Goal: Book appointment/travel/reservation

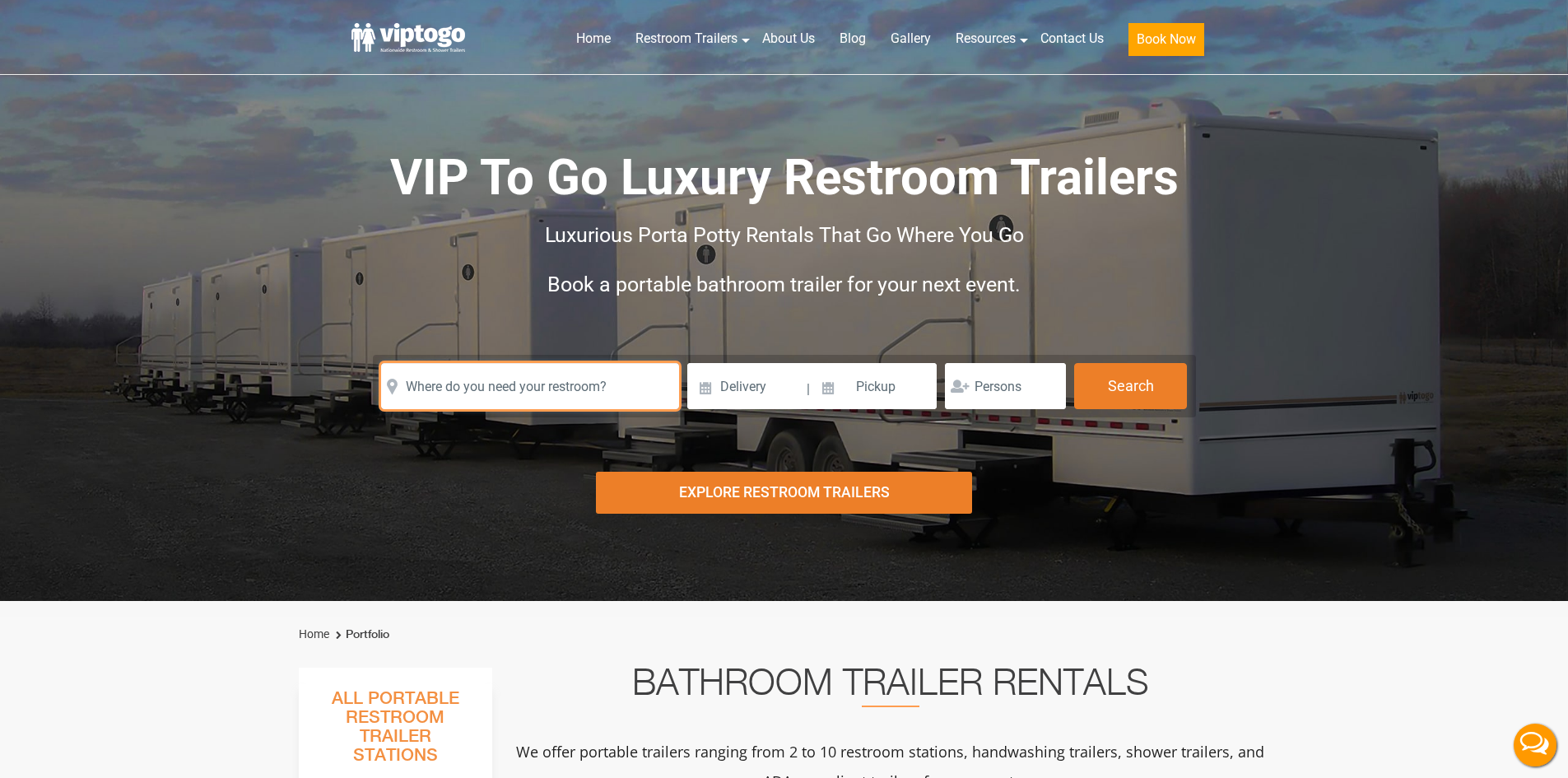
click at [518, 388] on input "text" at bounding box center [530, 387] width 298 height 47
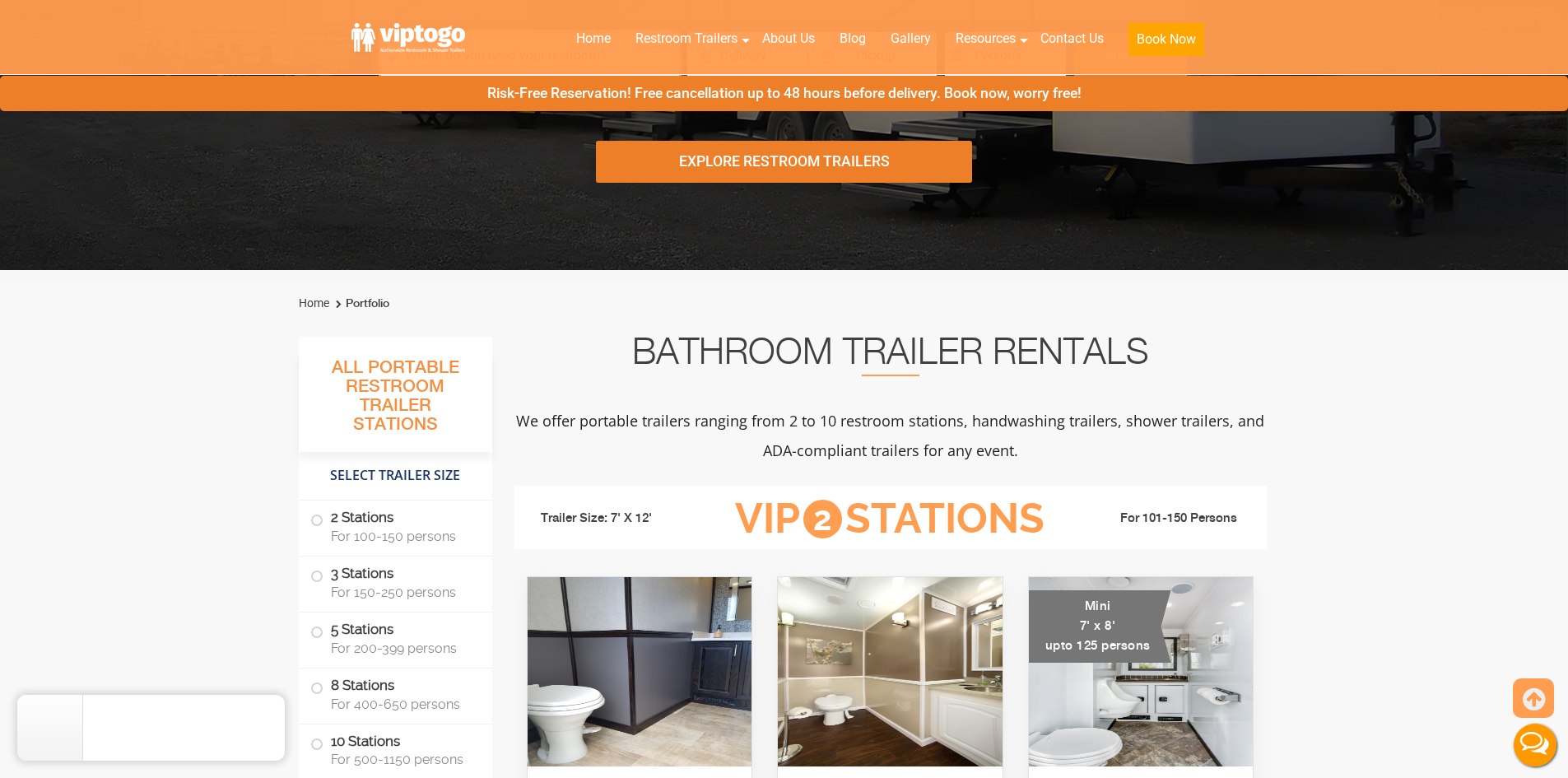
scroll to position [412, 0]
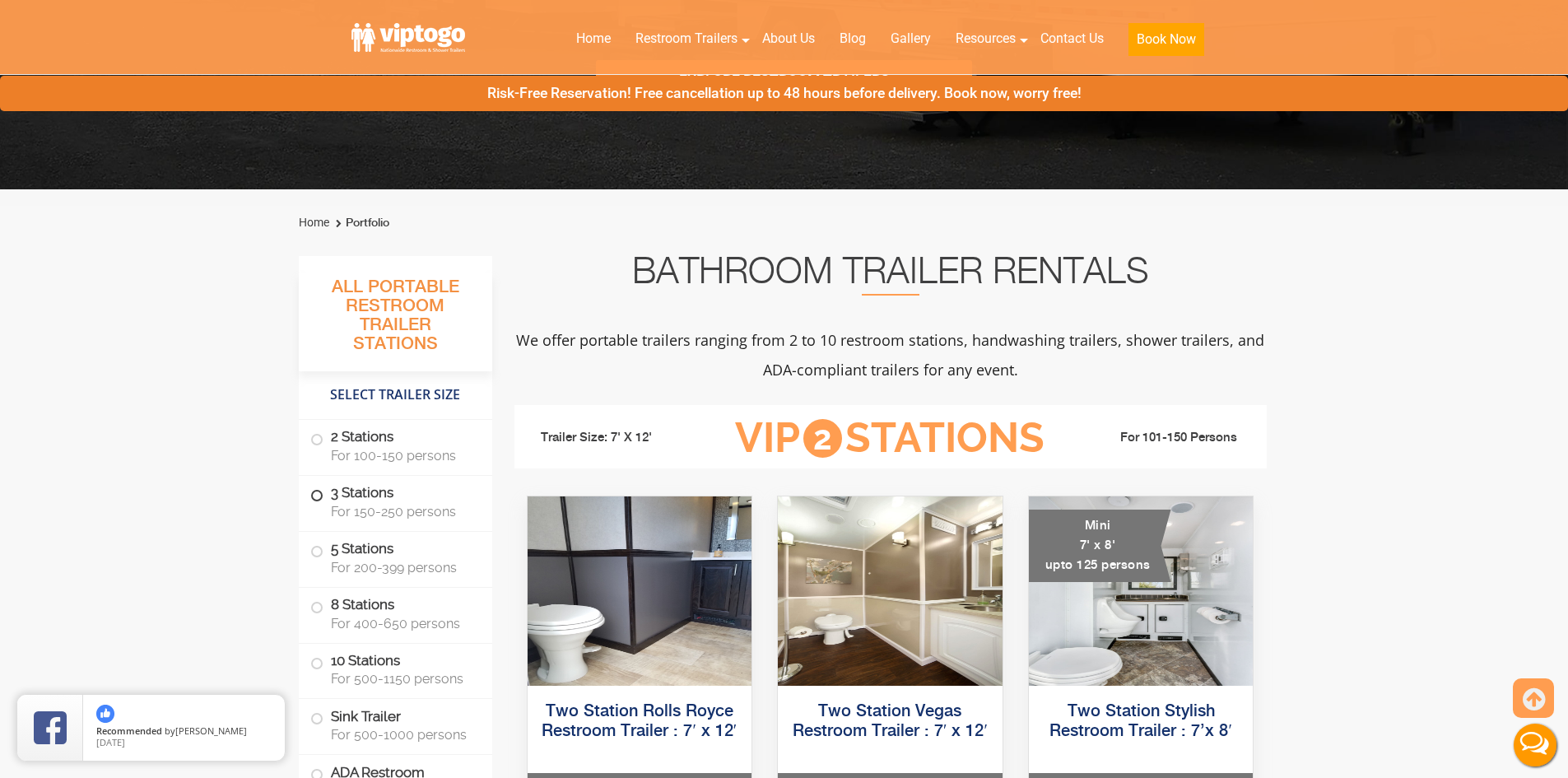
click at [389, 517] on span "For 150-250 persons" at bounding box center [402, 511] width 141 height 15
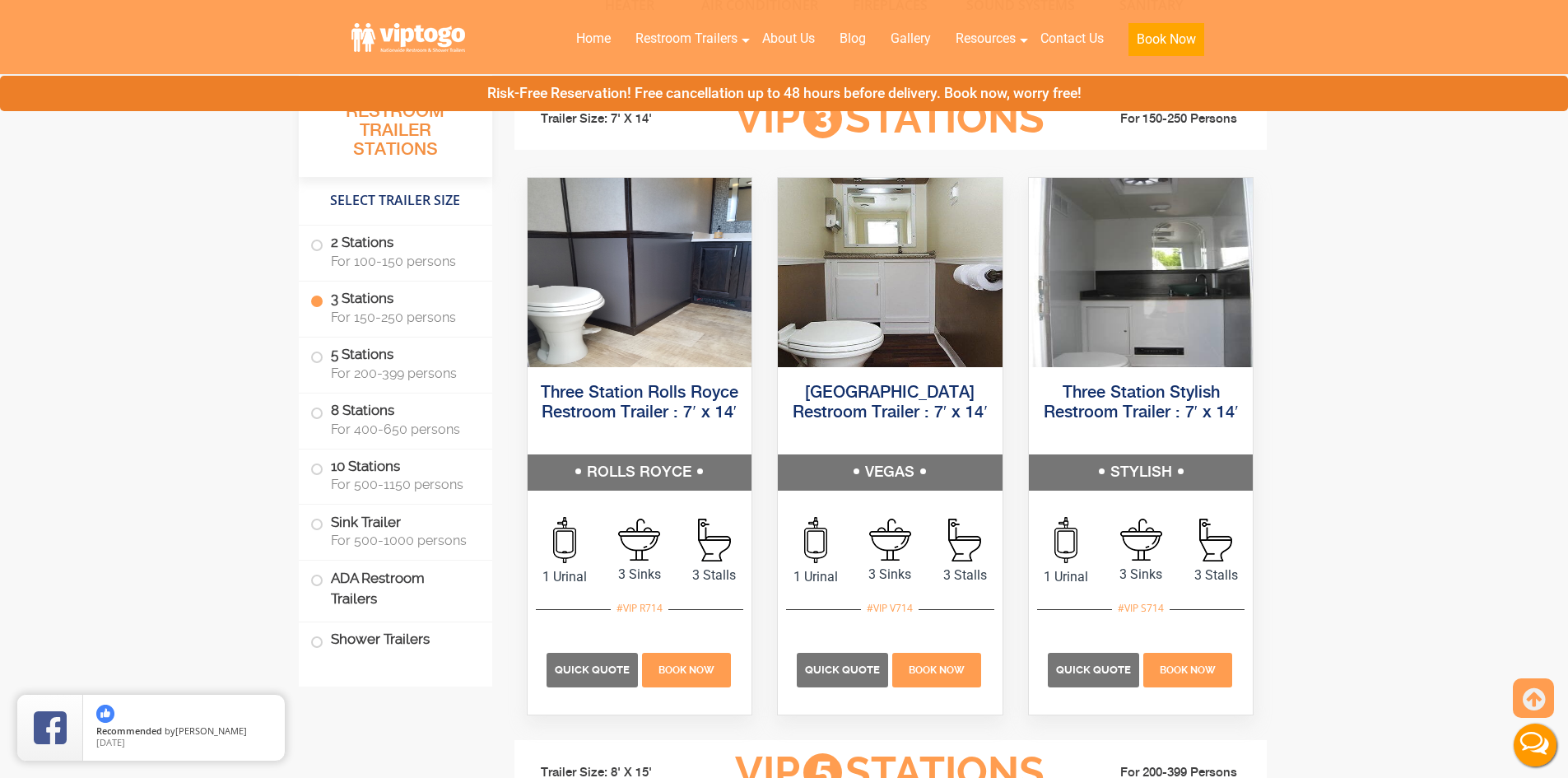
scroll to position [1838, 0]
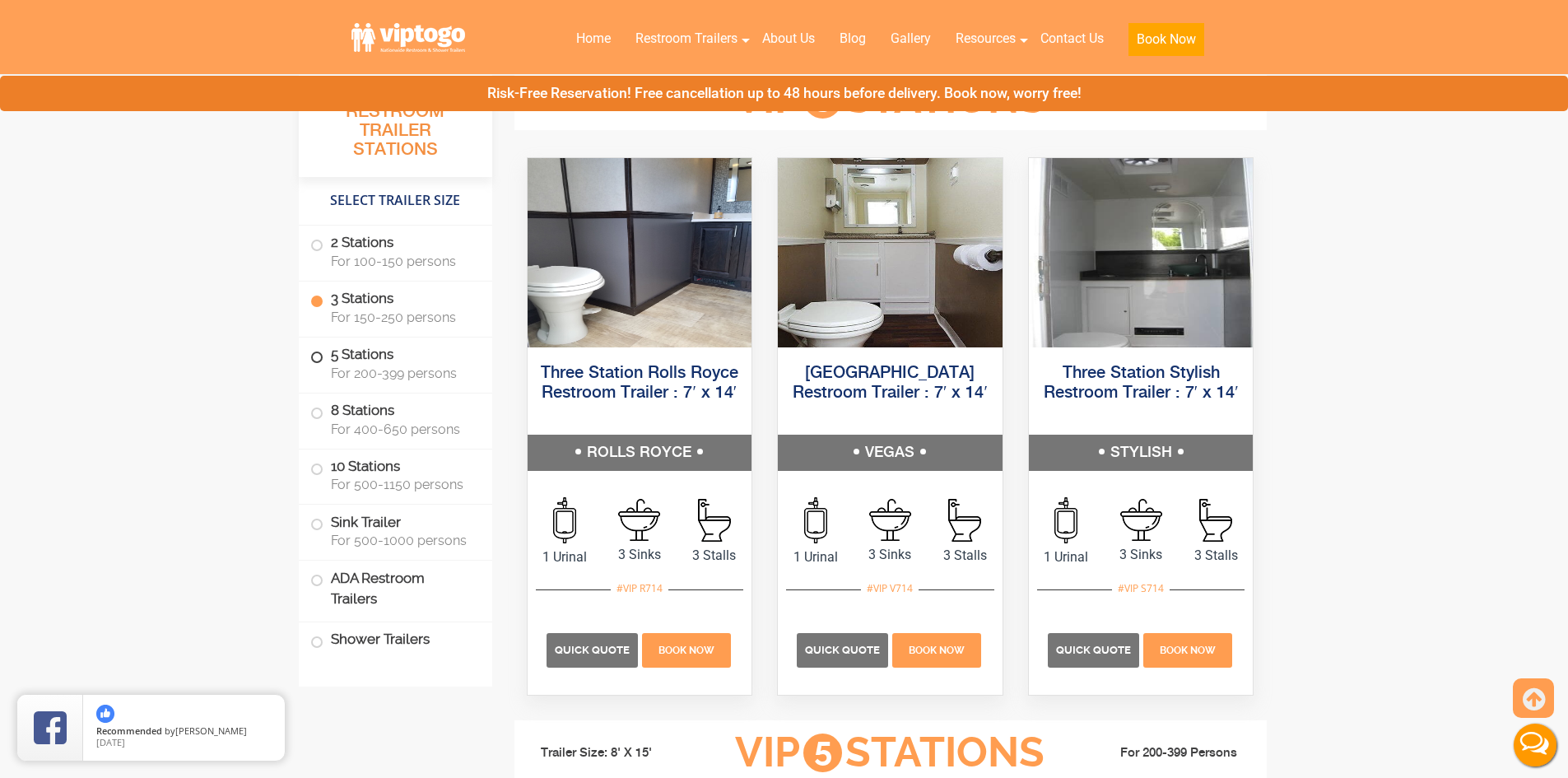
click at [424, 368] on span "For 200-399 persons" at bounding box center [402, 372] width 141 height 15
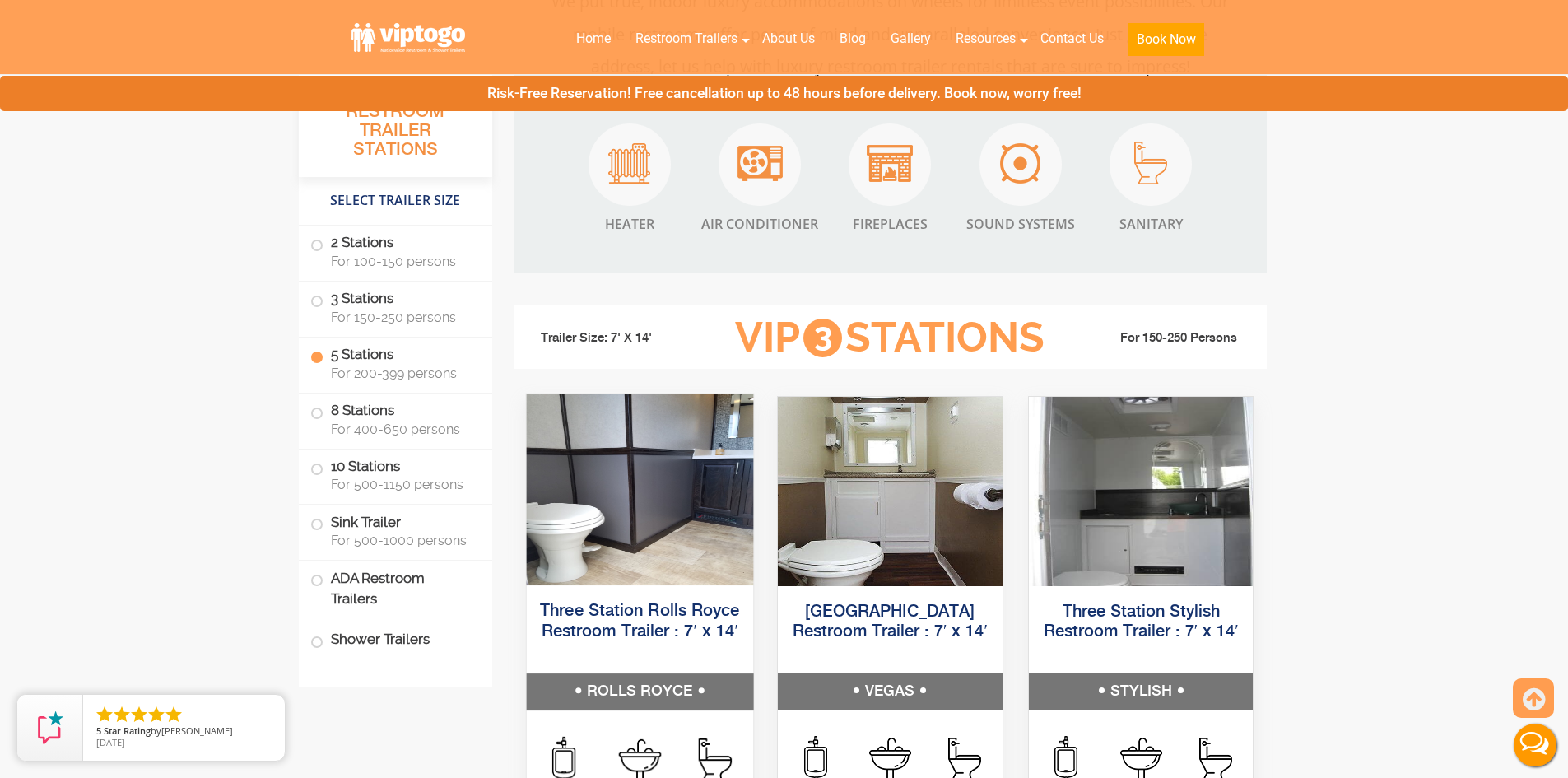
scroll to position [1504, 0]
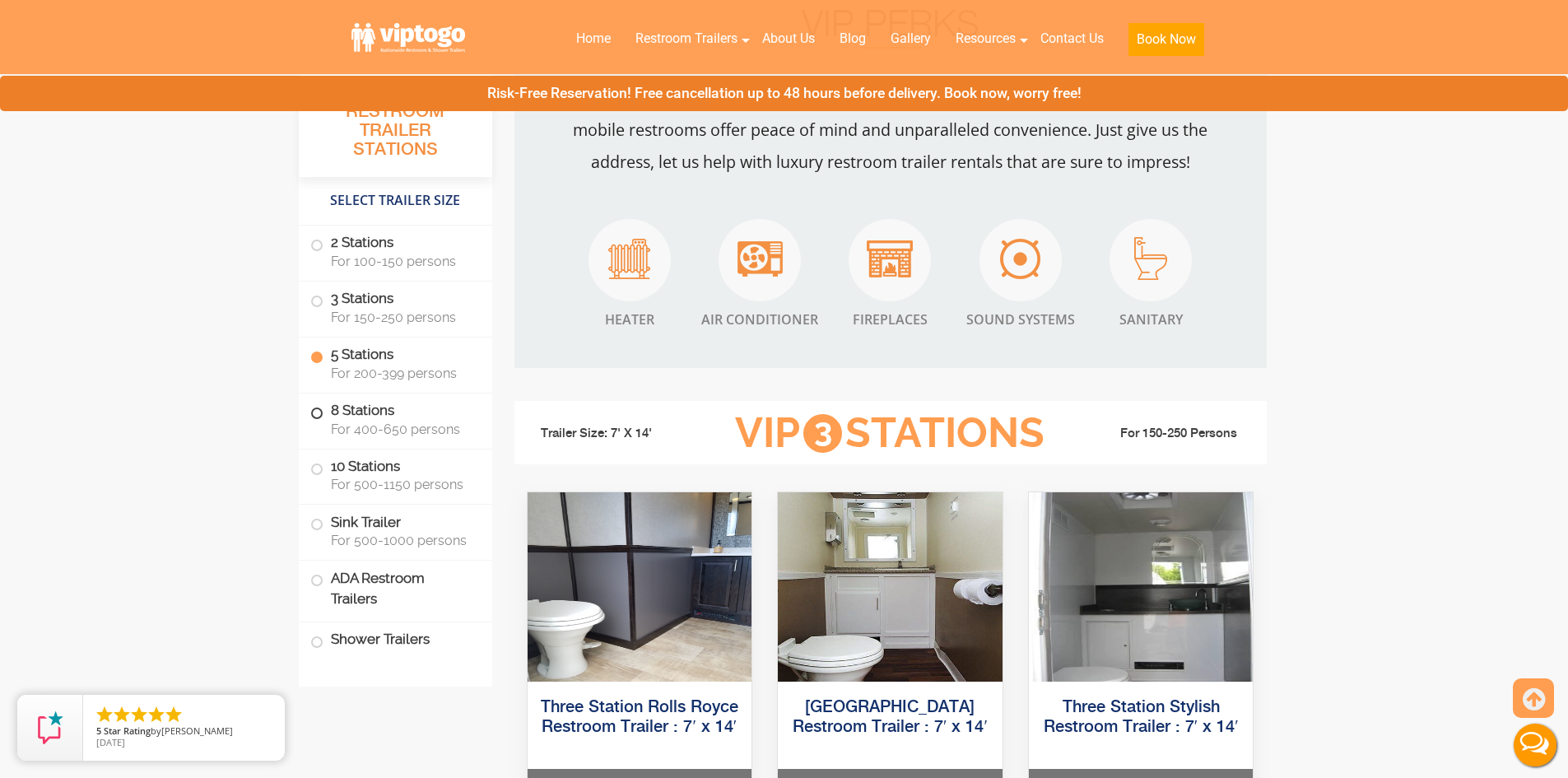
click at [427, 411] on label "8 Stations For 400-650 persons" at bounding box center [396, 419] width 170 height 51
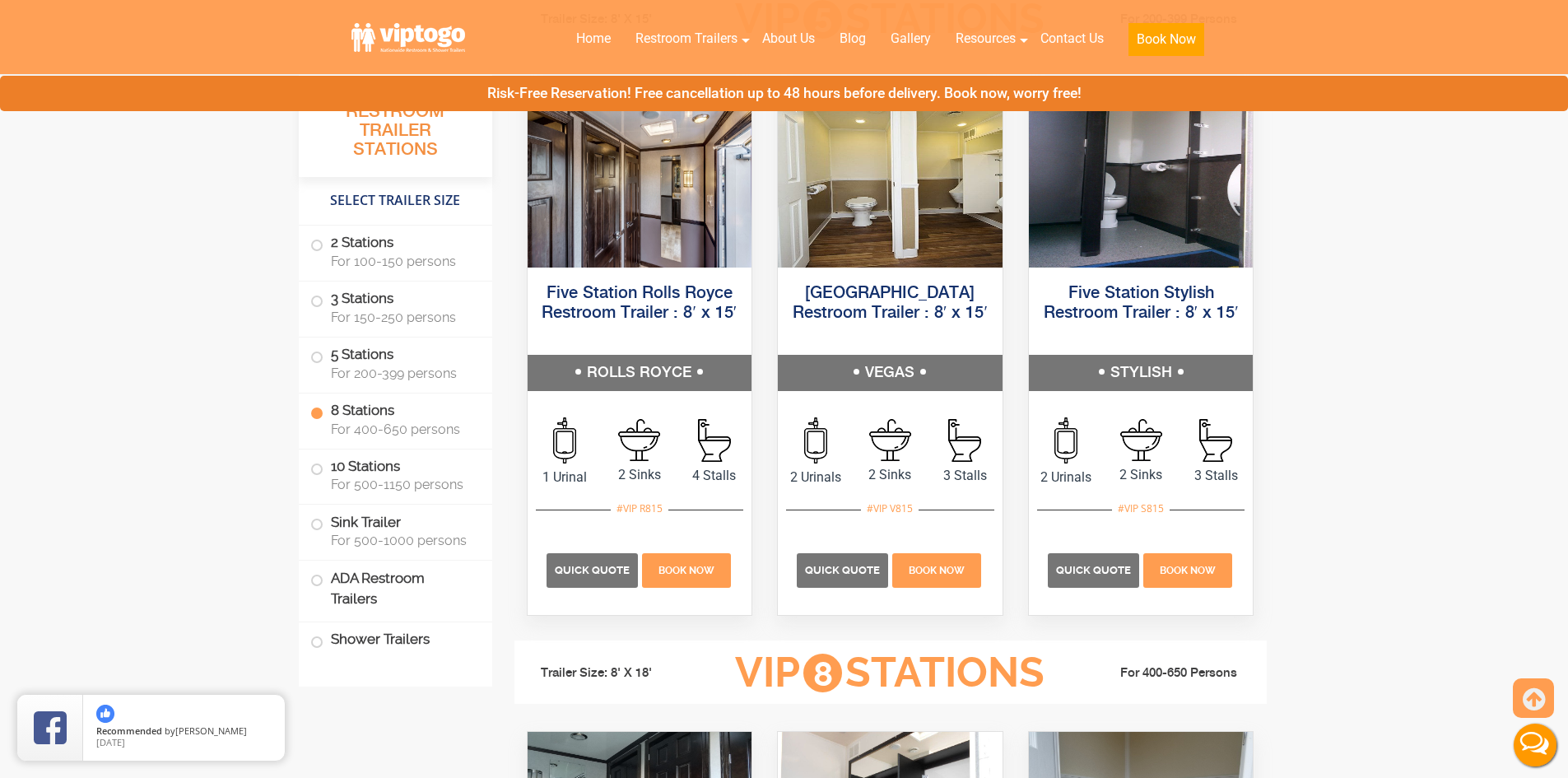
scroll to position [2569, 0]
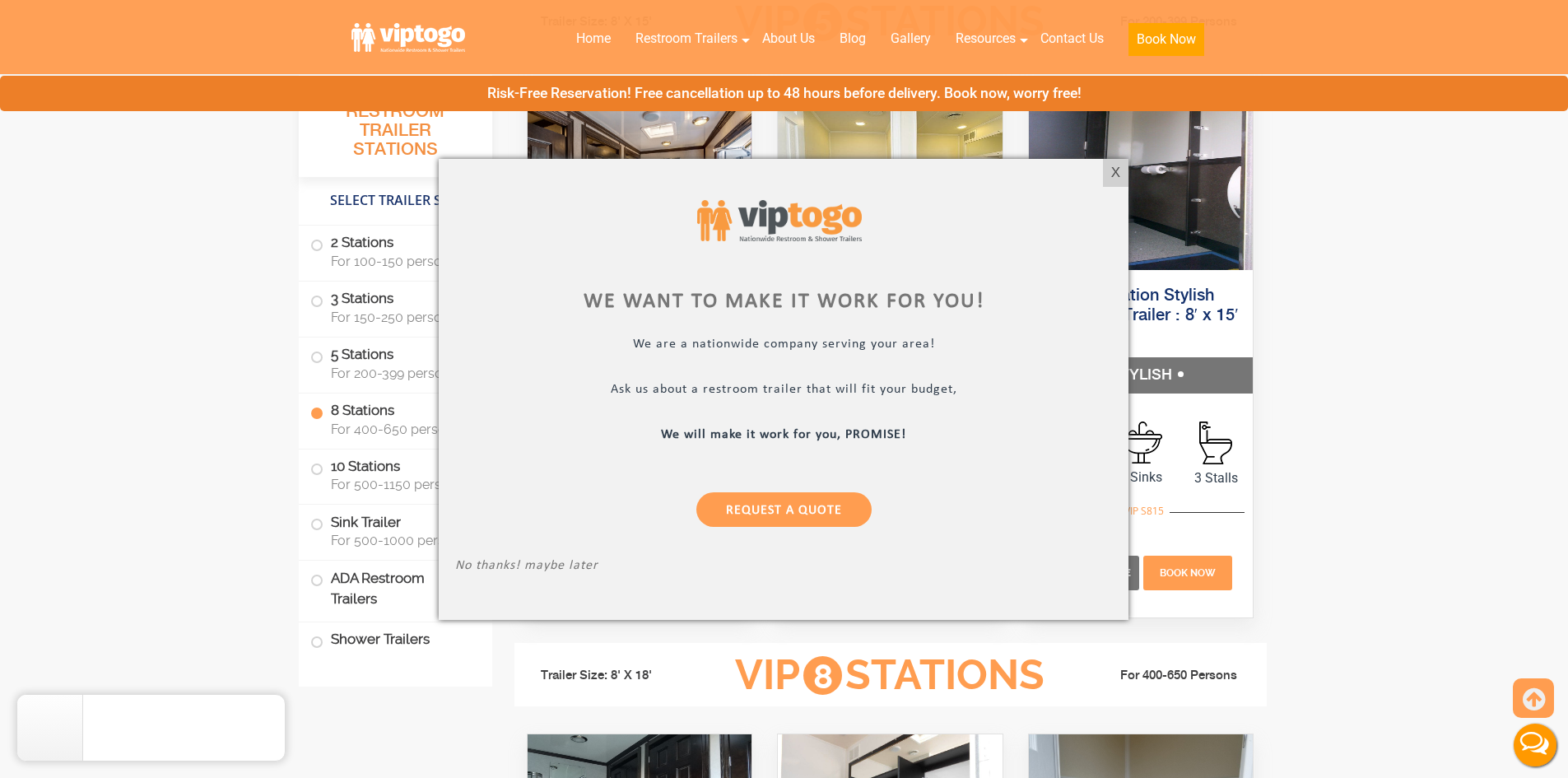
click at [1102, 171] on div "We want to make it work for you! We are a nationwide company serving your area!…" at bounding box center [783, 389] width 690 height 461
click at [1111, 169] on div "X" at bounding box center [1115, 173] width 26 height 28
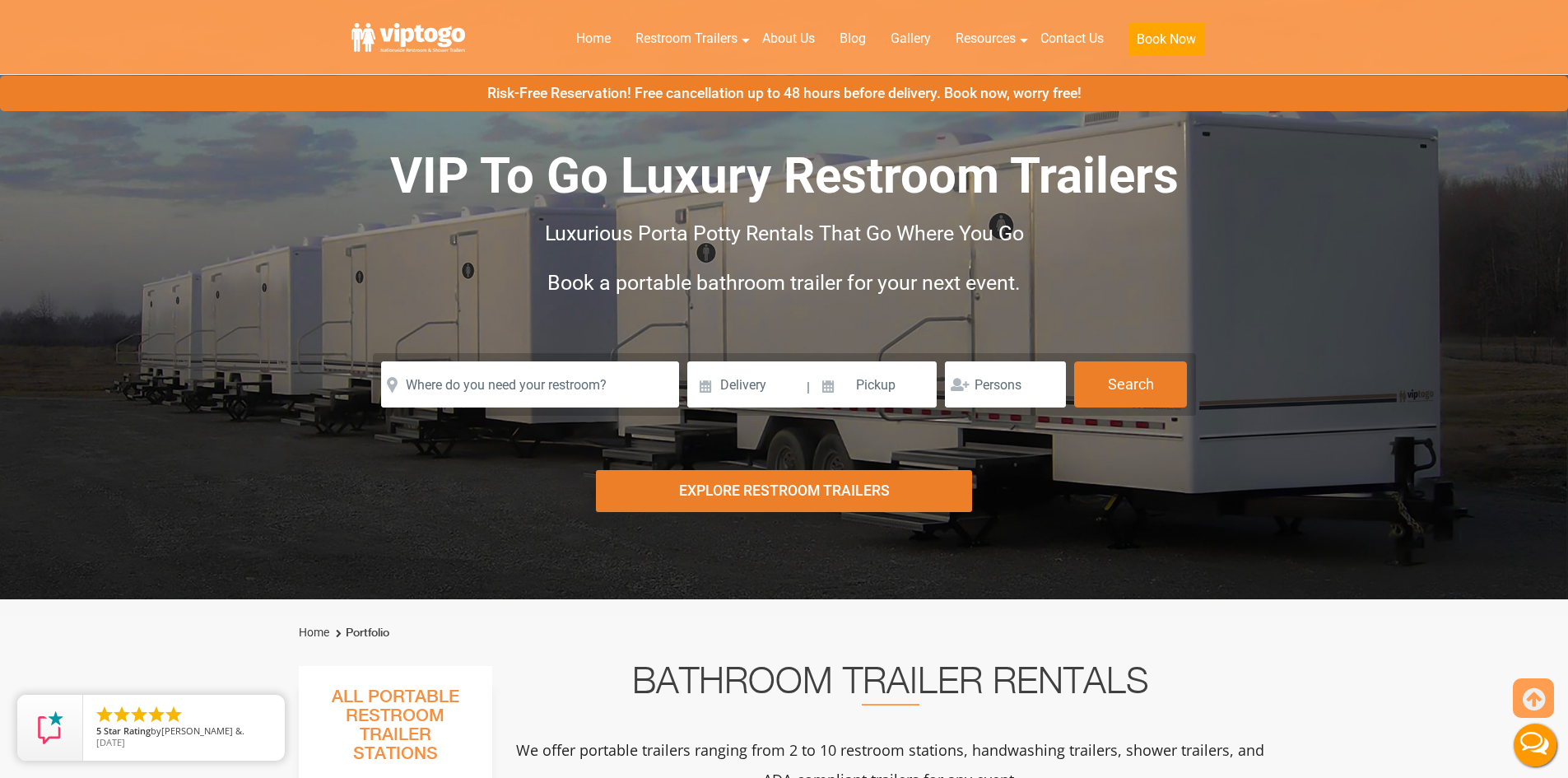
scroll to position [0, 0]
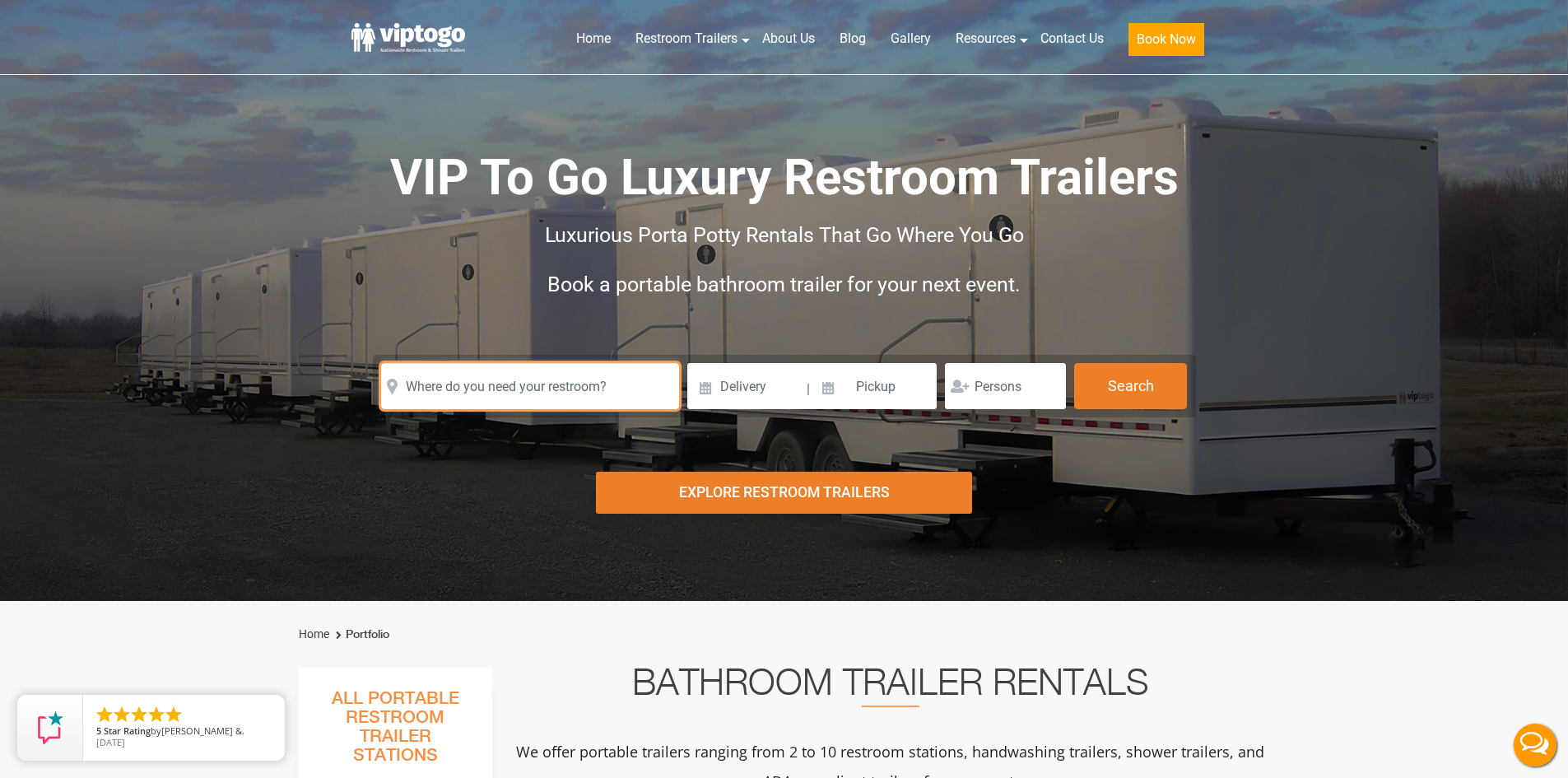
click at [572, 384] on input "text" at bounding box center [530, 387] width 298 height 47
paste input "12571"
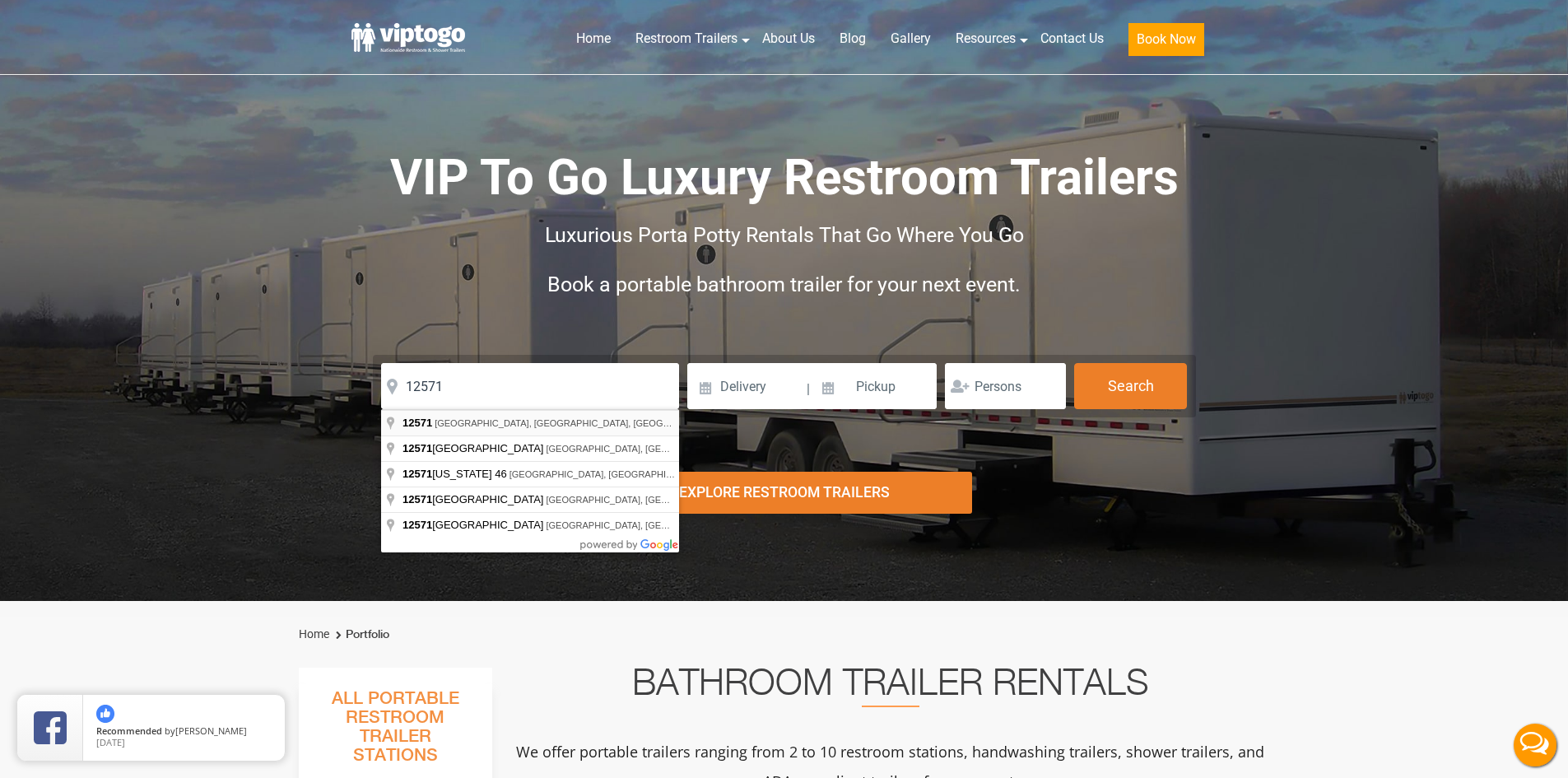
type input "Red Hook, [GEOGRAPHIC_DATA] 12571, [GEOGRAPHIC_DATA]"
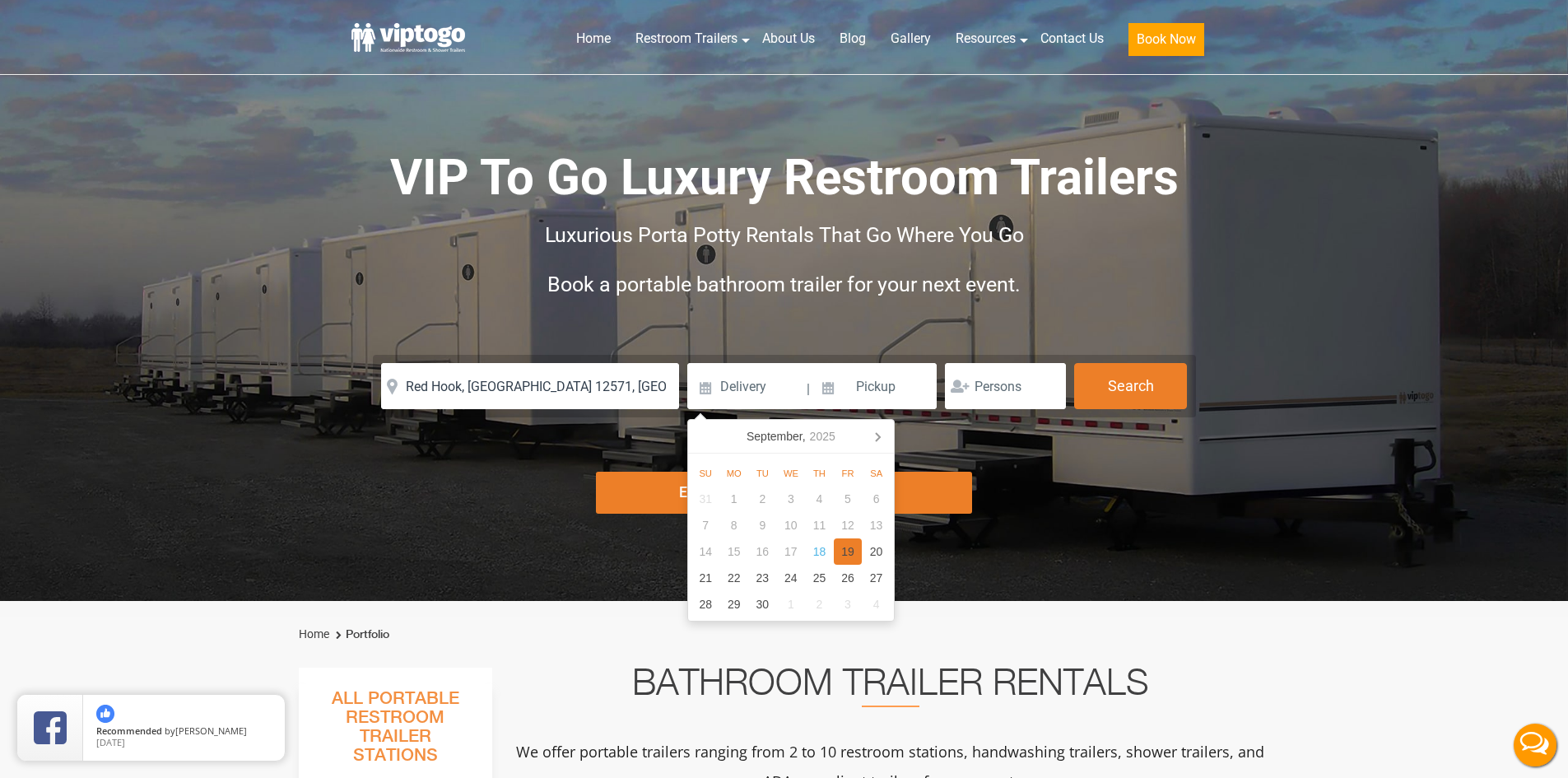
click at [851, 551] on div "19" at bounding box center [848, 551] width 29 height 26
type input "[DATE]"
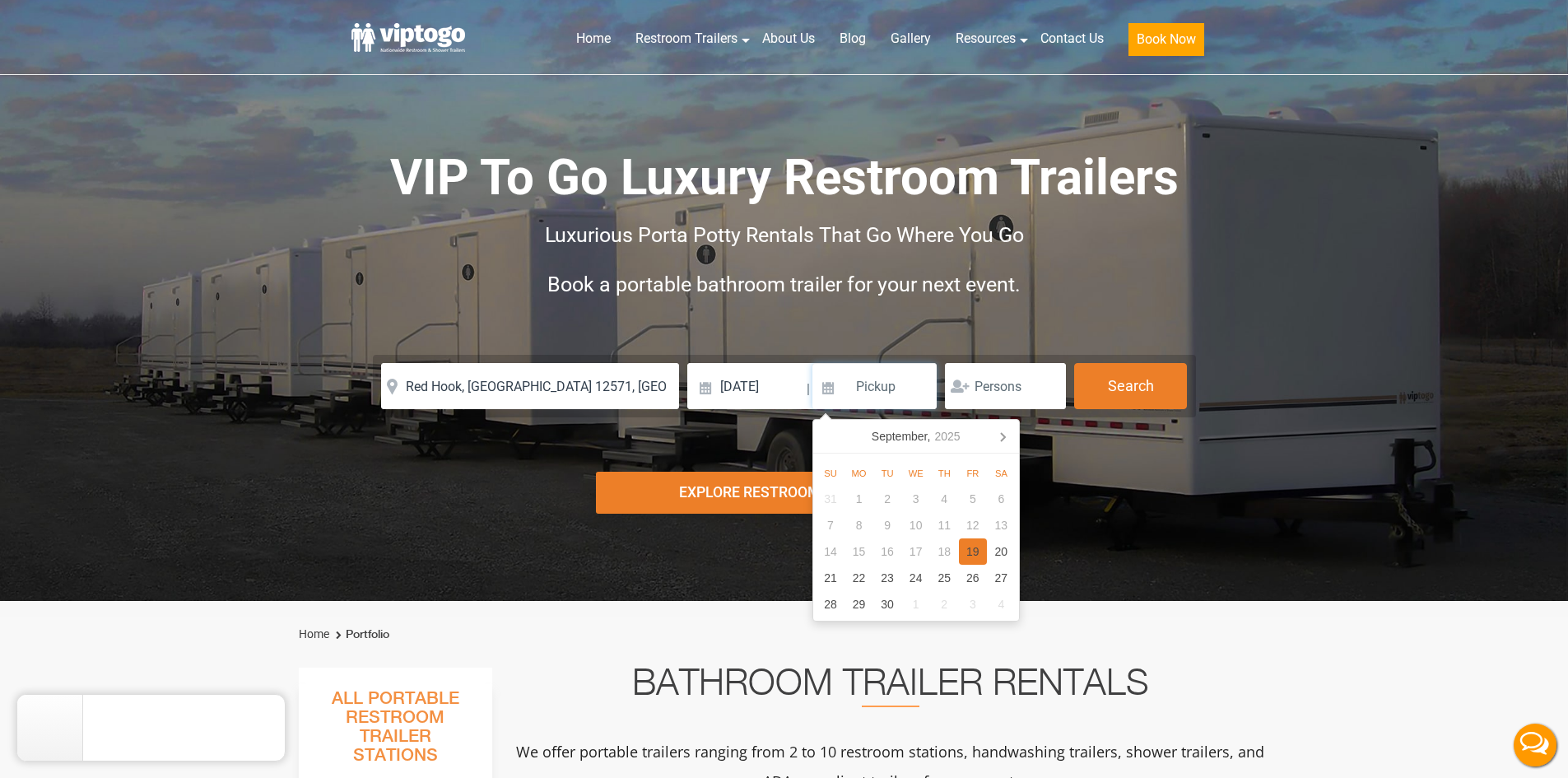
click at [962, 549] on div "19" at bounding box center [974, 551] width 29 height 26
type input "[DATE]"
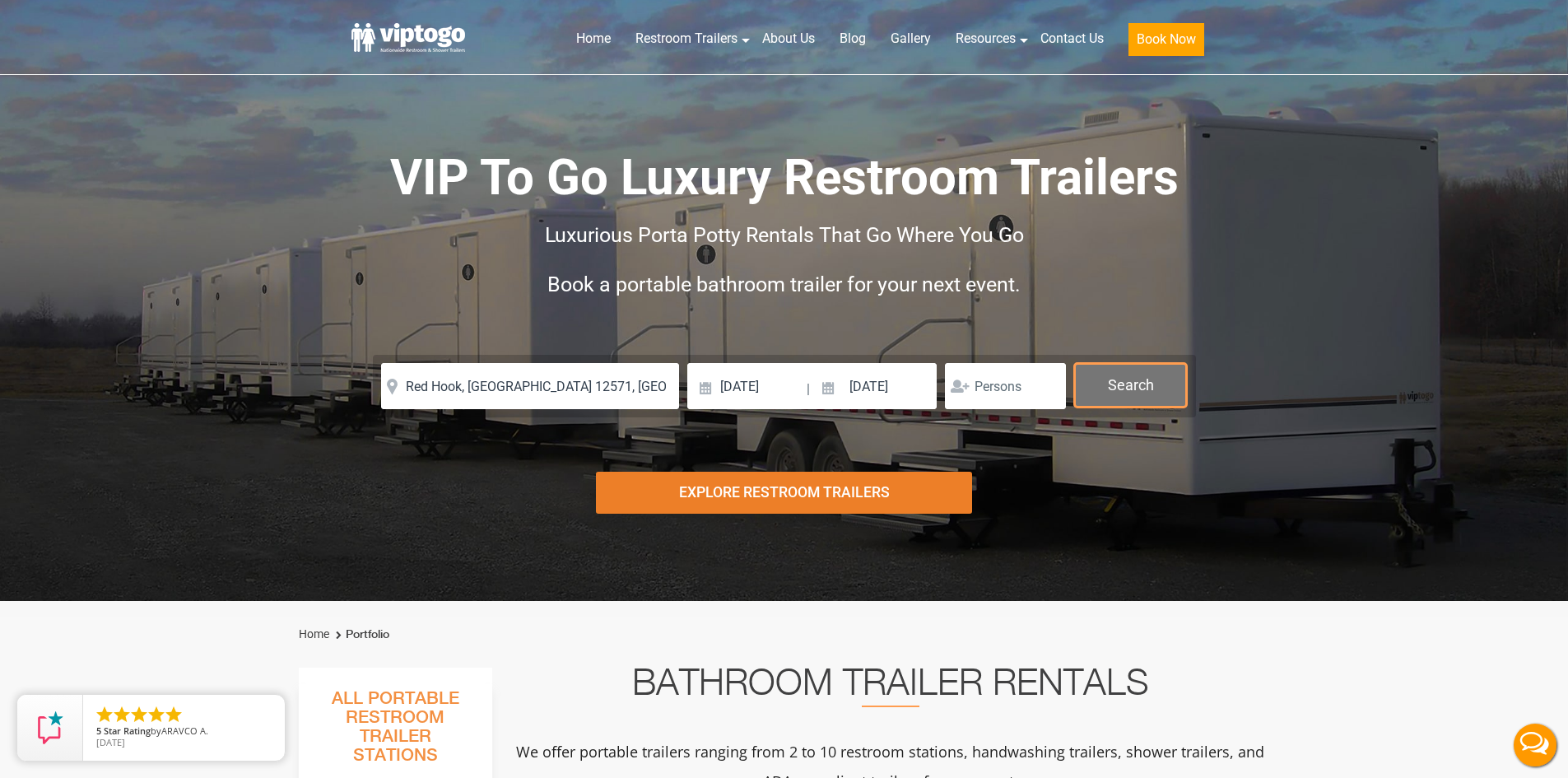
click at [1146, 394] on button "Search" at bounding box center [1130, 386] width 113 height 45
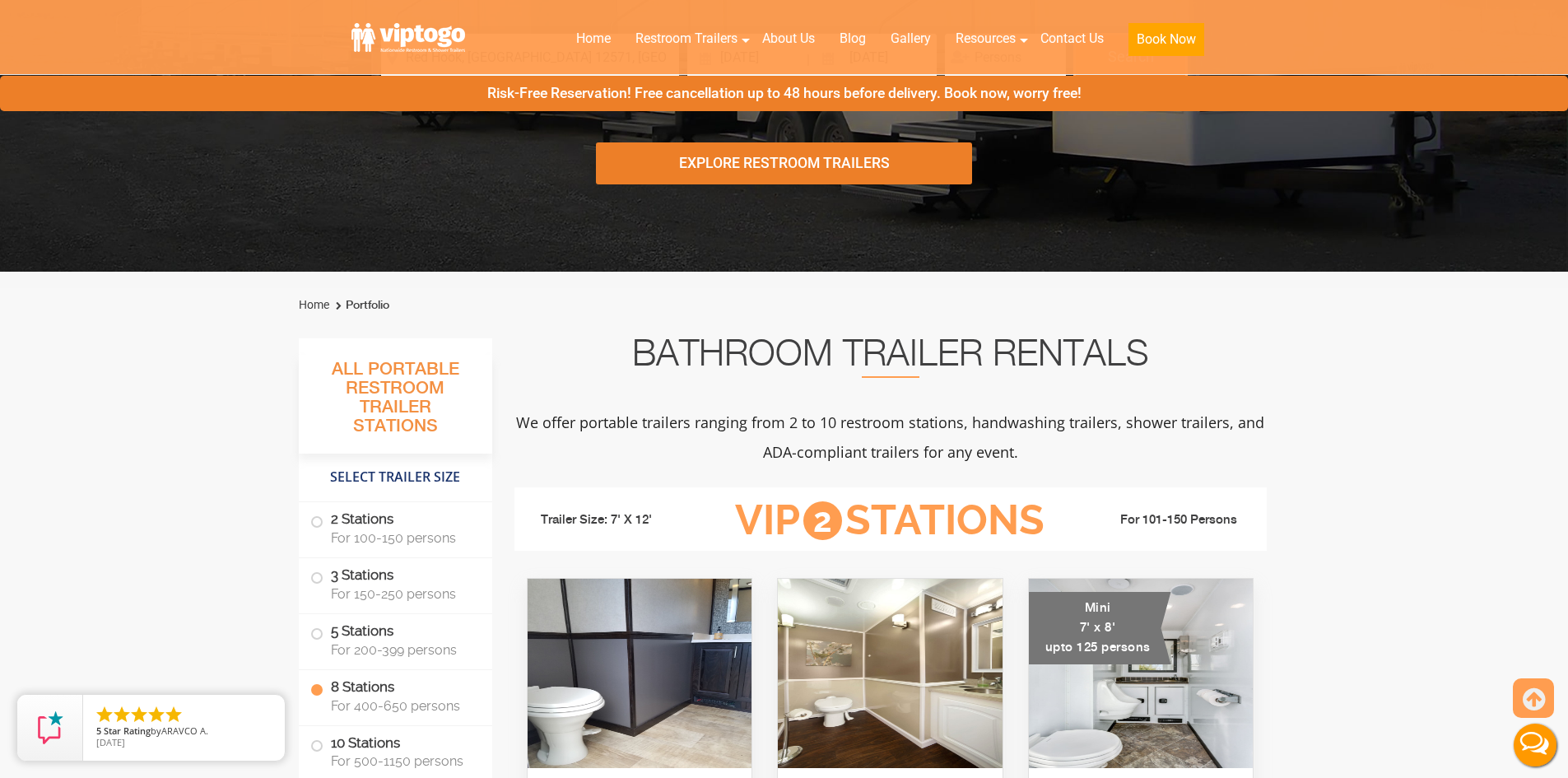
scroll to position [577, 0]
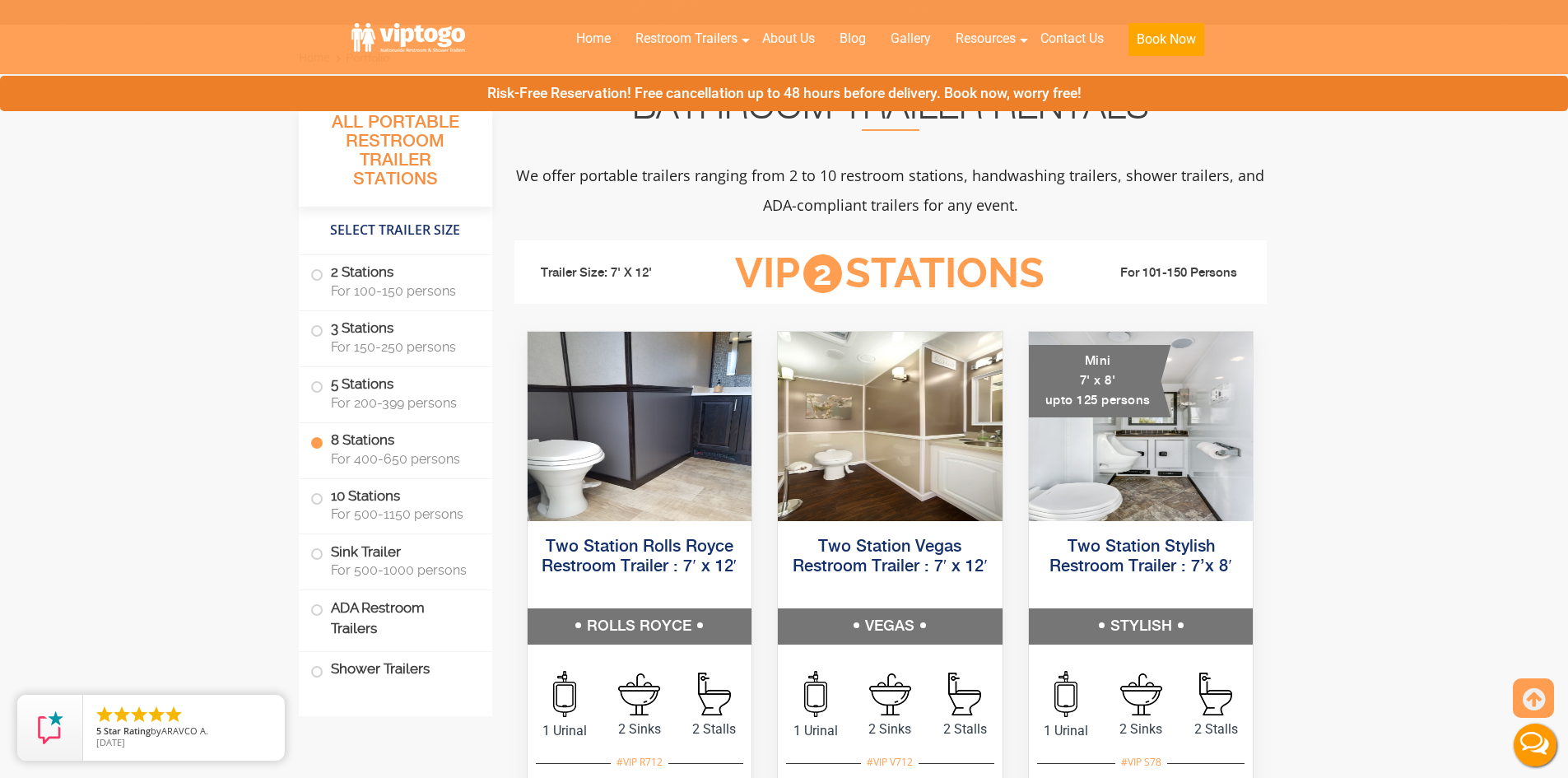
click at [435, 454] on span "For 400-650 persons" at bounding box center [402, 458] width 141 height 15
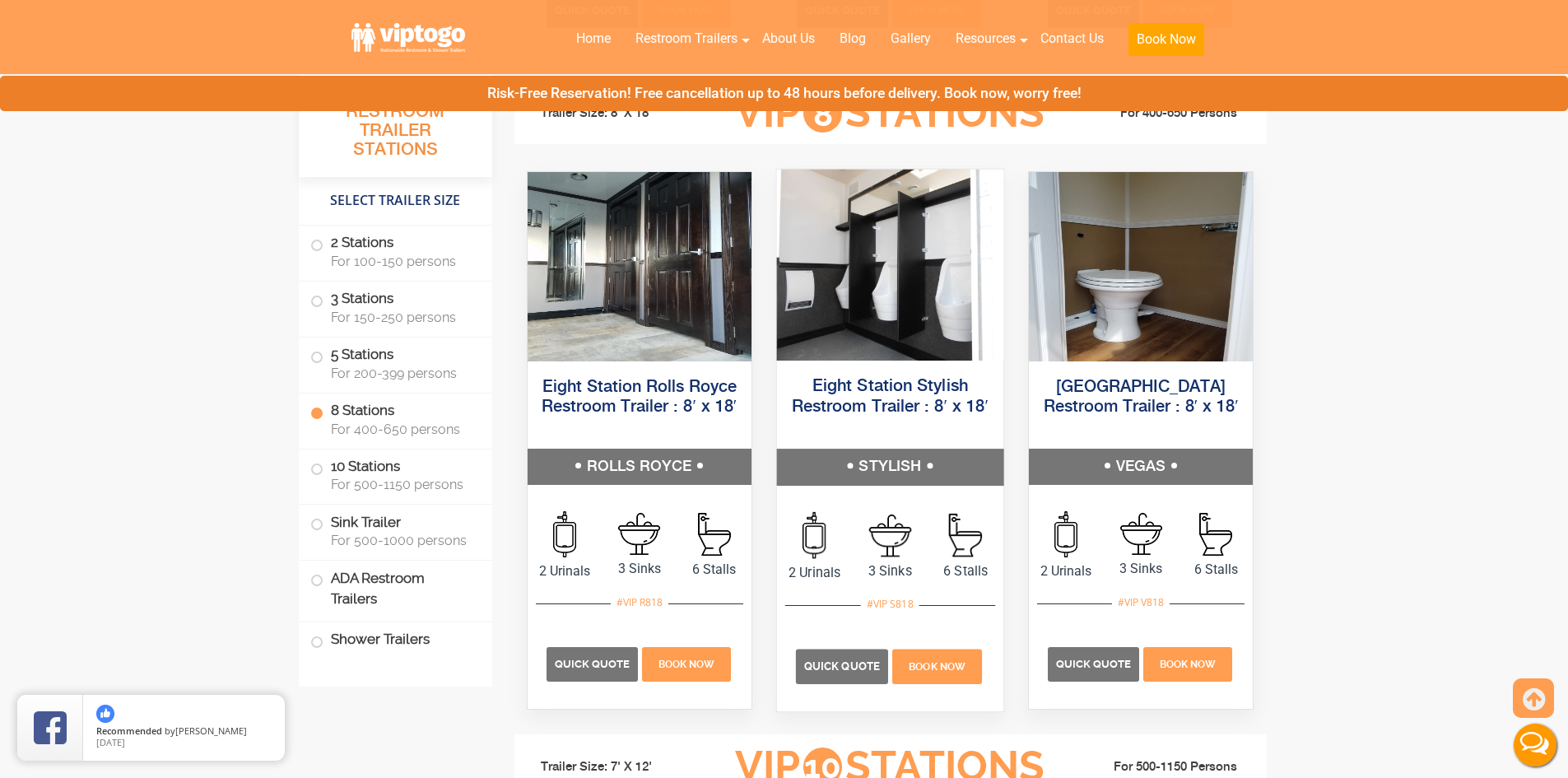
scroll to position [3146, 0]
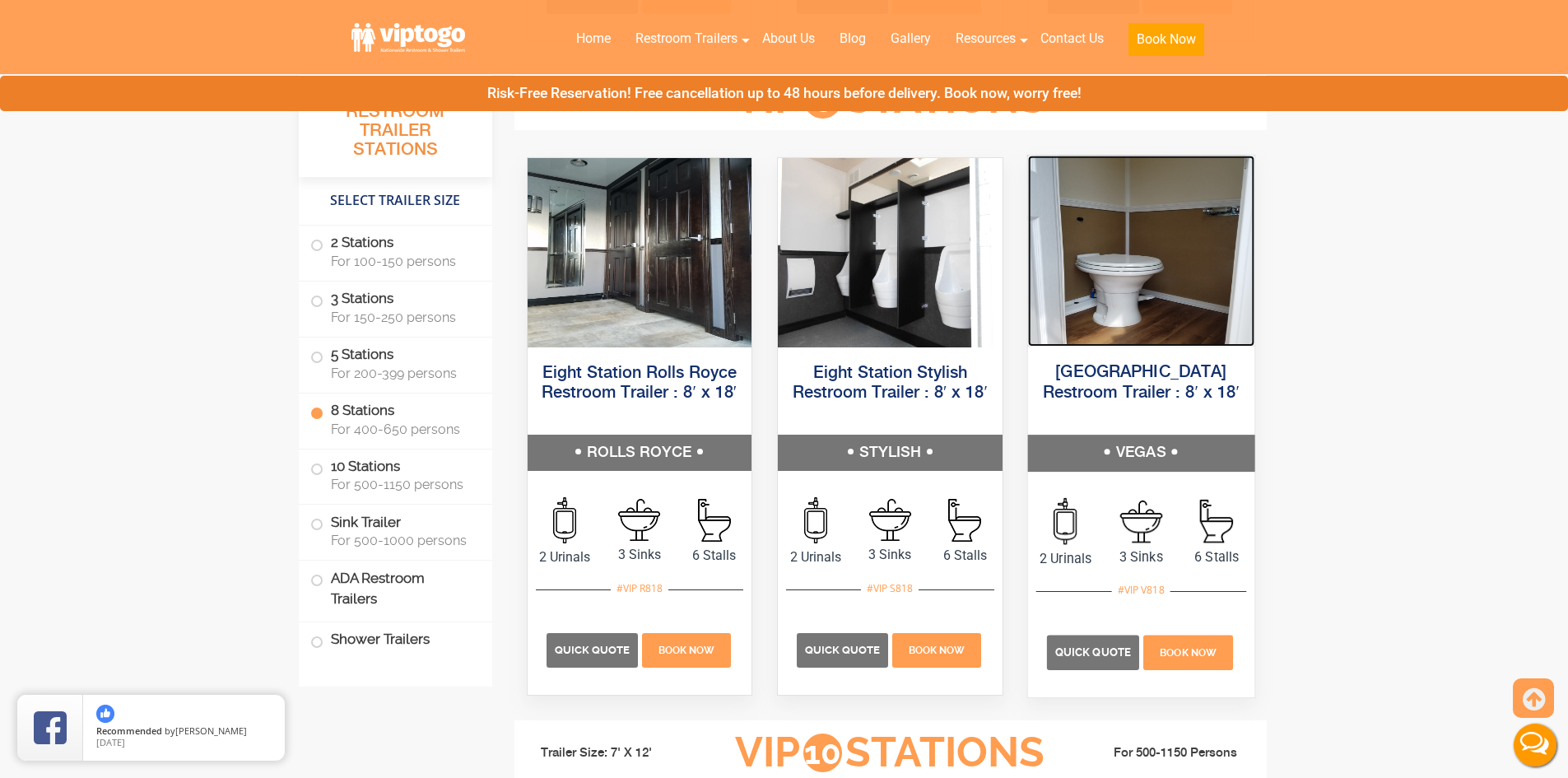
click at [1215, 280] on img at bounding box center [1140, 250] width 226 height 191
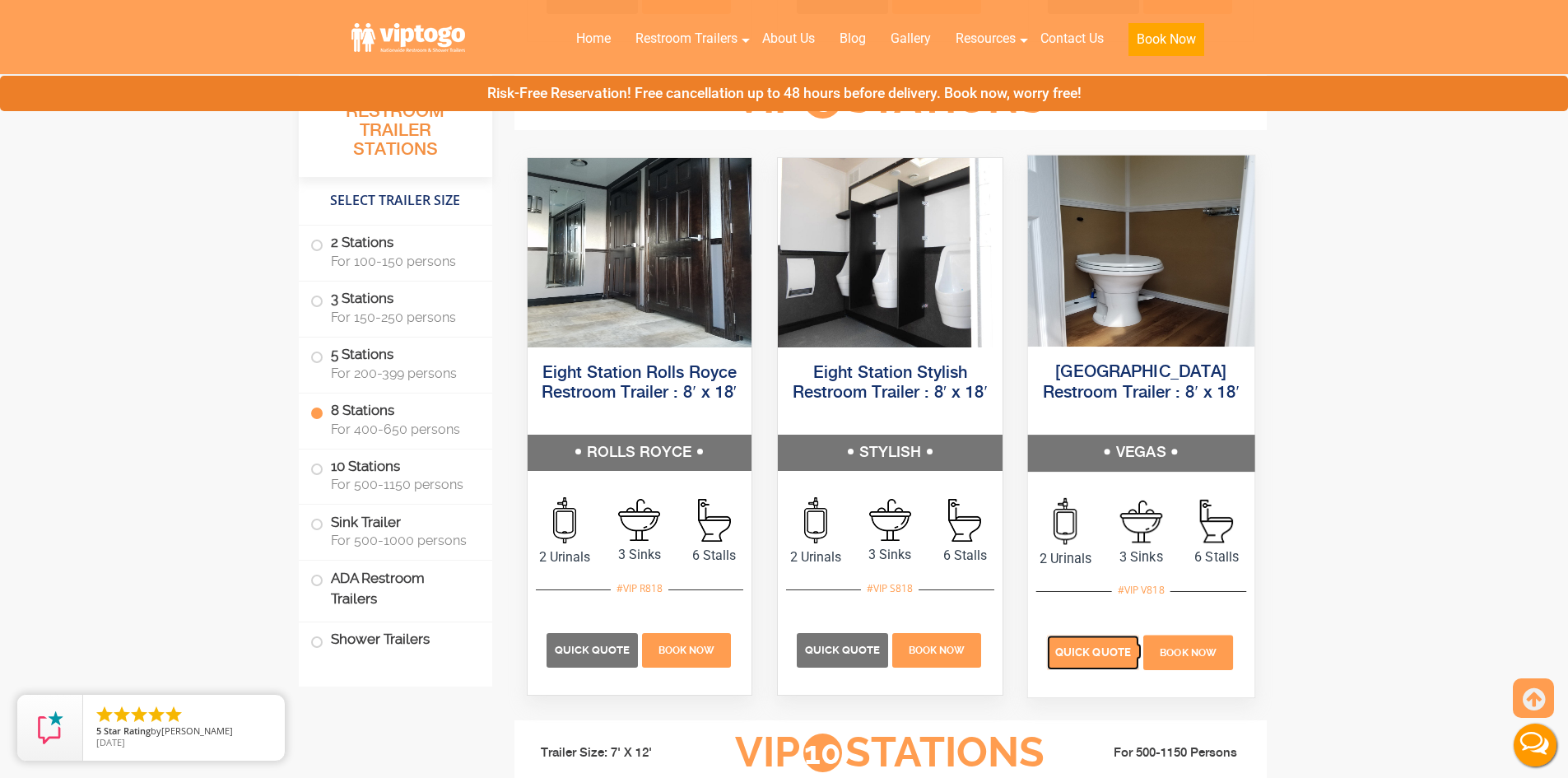
click at [1076, 657] on p "Quick Quote" at bounding box center [1093, 652] width 92 height 35
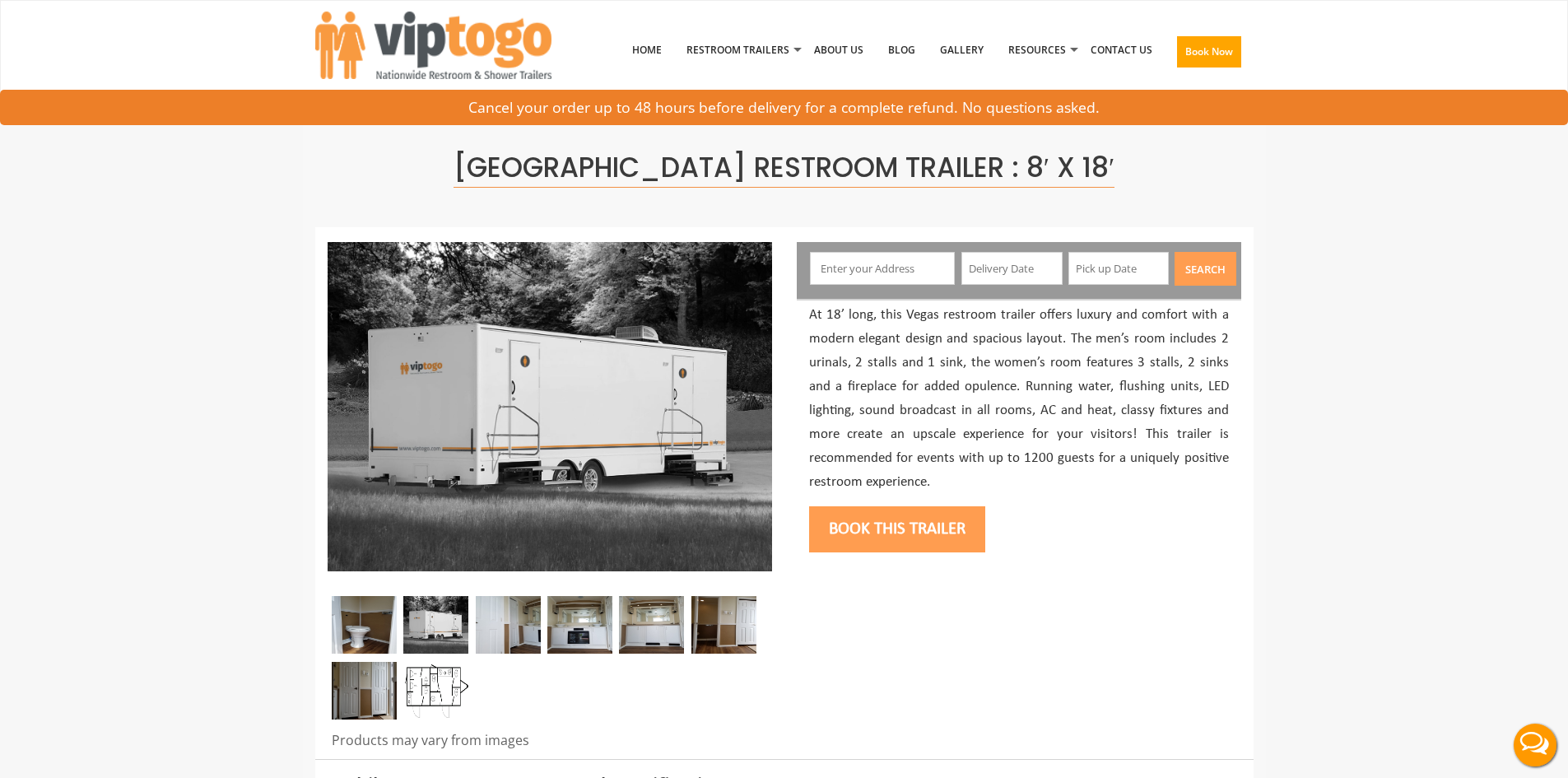
click at [913, 269] on input "text" at bounding box center [882, 268] width 145 height 33
paste input "12571"
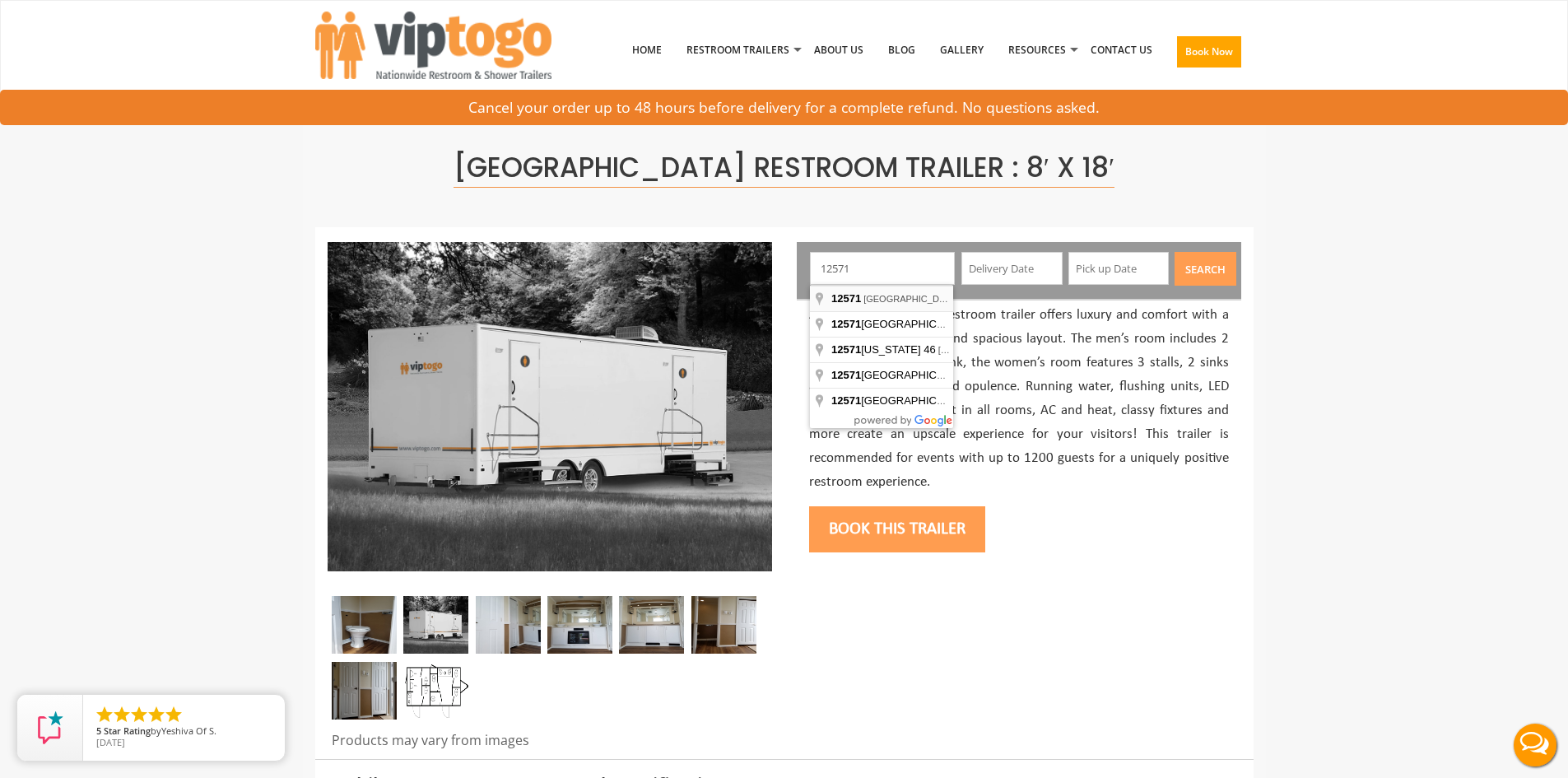
type input "Red Hook, [GEOGRAPHIC_DATA] 12571, [GEOGRAPHIC_DATA]"
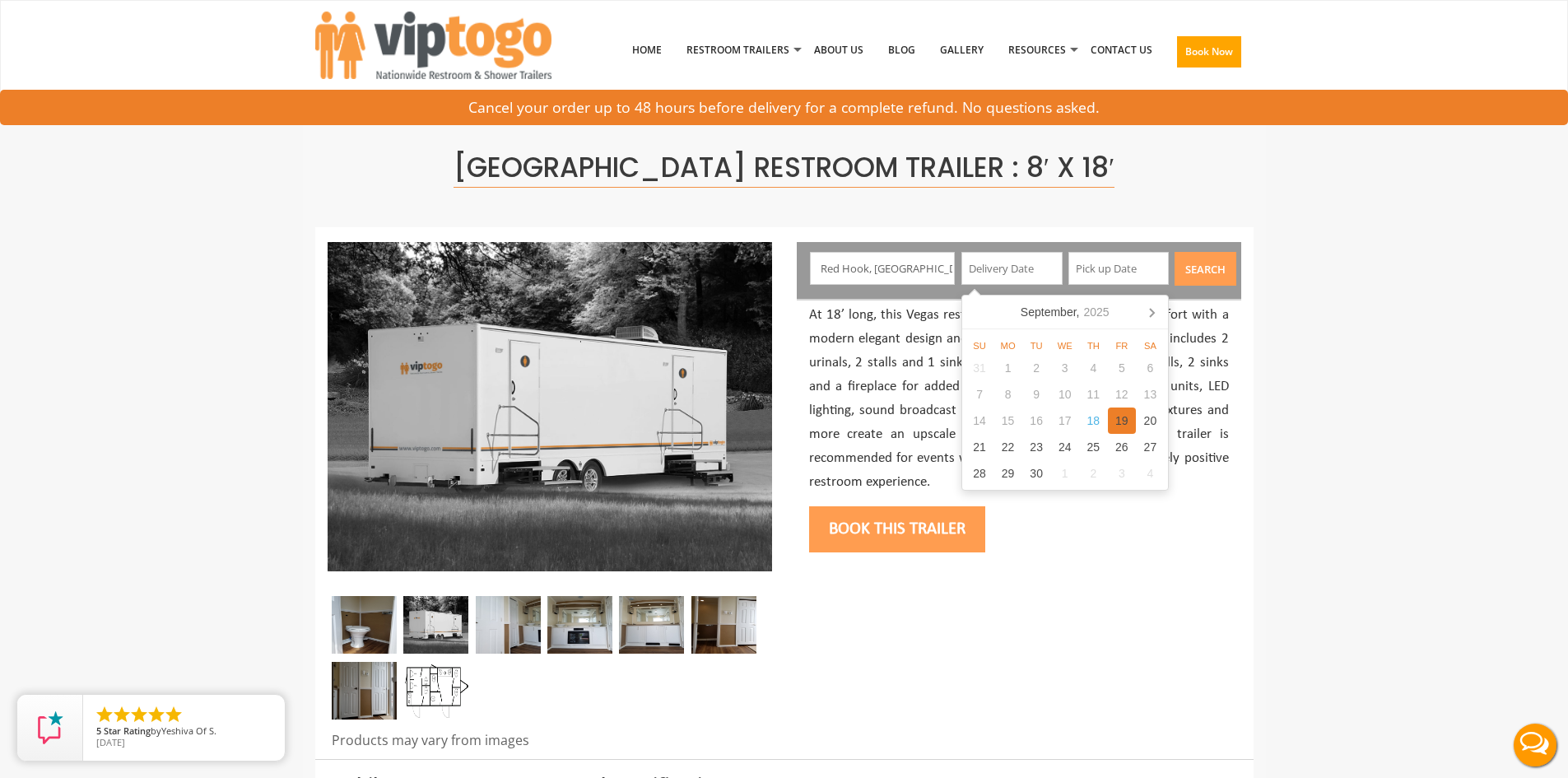
click at [1118, 418] on div "19" at bounding box center [1122, 420] width 29 height 26
type input "[DATE]"
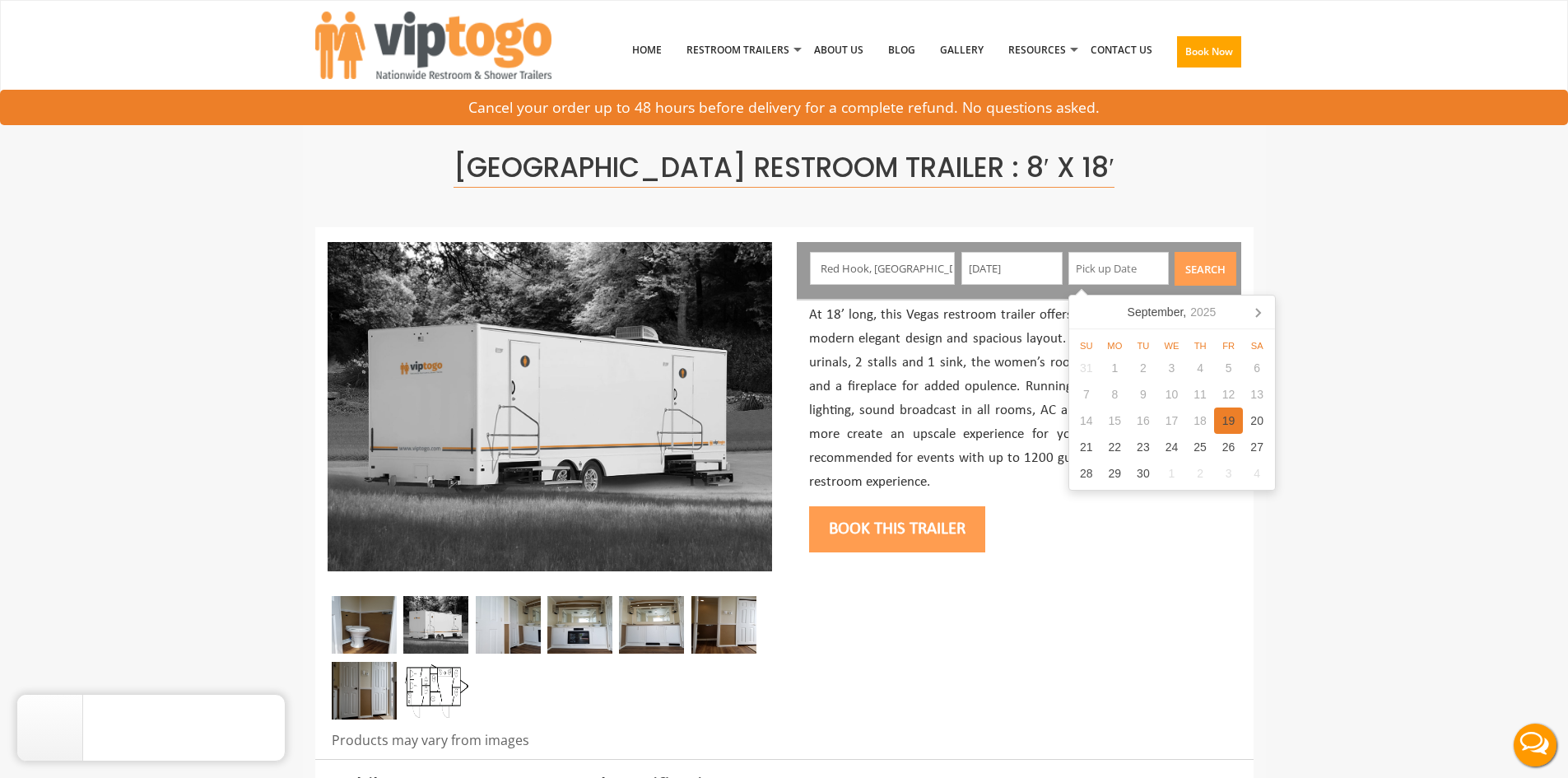
click at [1236, 426] on div "19" at bounding box center [1229, 420] width 29 height 26
type input "[DATE]"
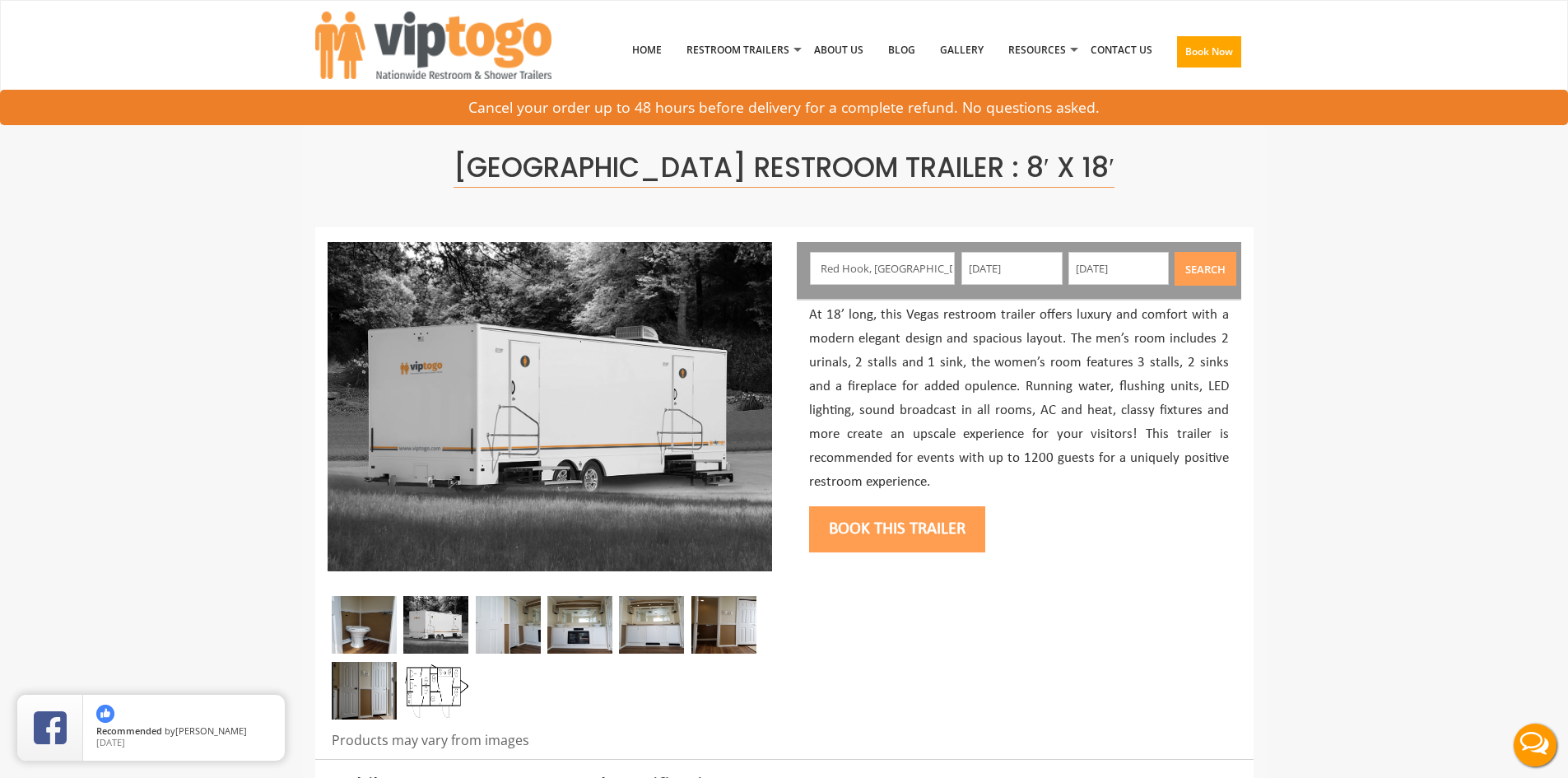
click at [1211, 270] on button "Search" at bounding box center [1206, 269] width 62 height 34
